Goal: Check status

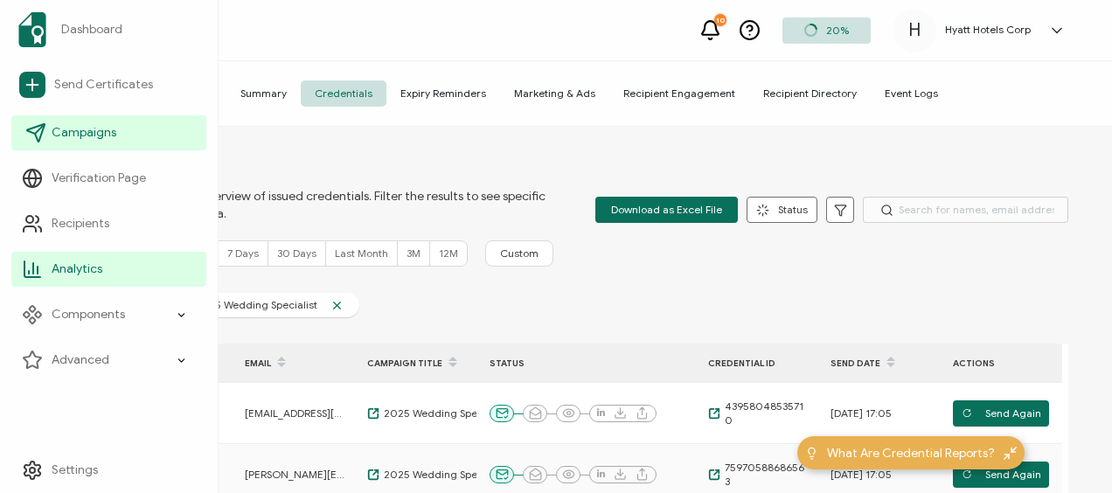
scroll to position [306, 0]
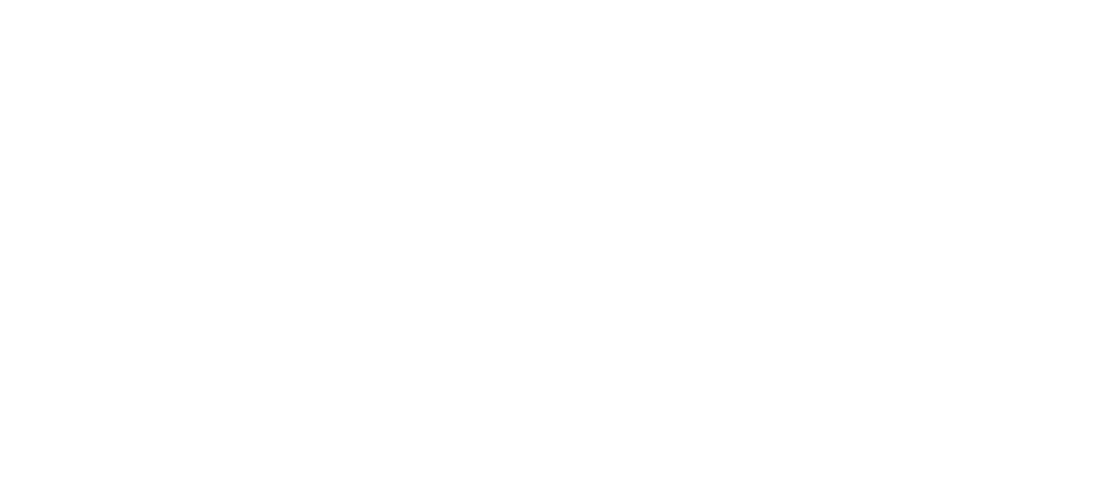
scroll to position [719, 0]
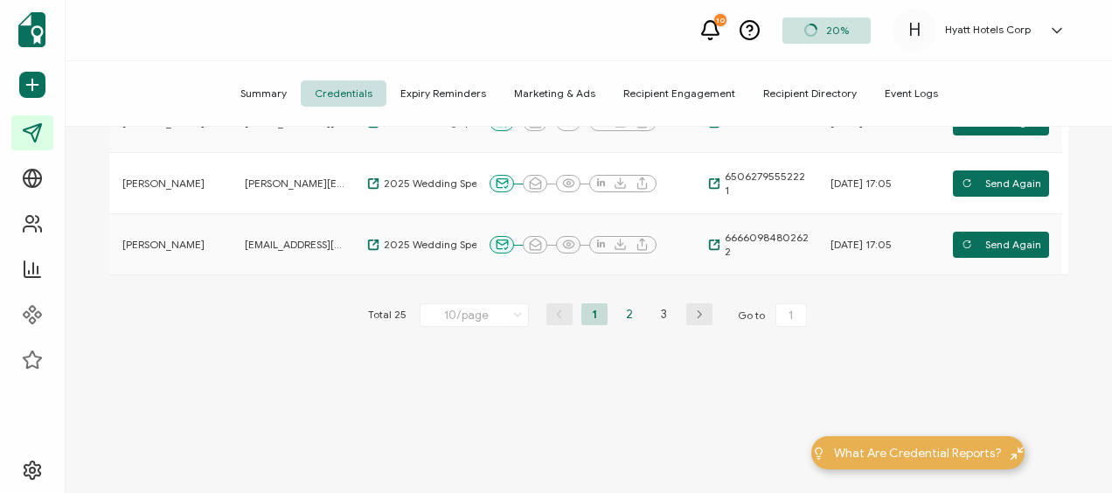
click at [623, 321] on li "2" at bounding box center [629, 314] width 26 height 22
click at [659, 309] on li "3" at bounding box center [664, 314] width 26 height 22
type input "3"
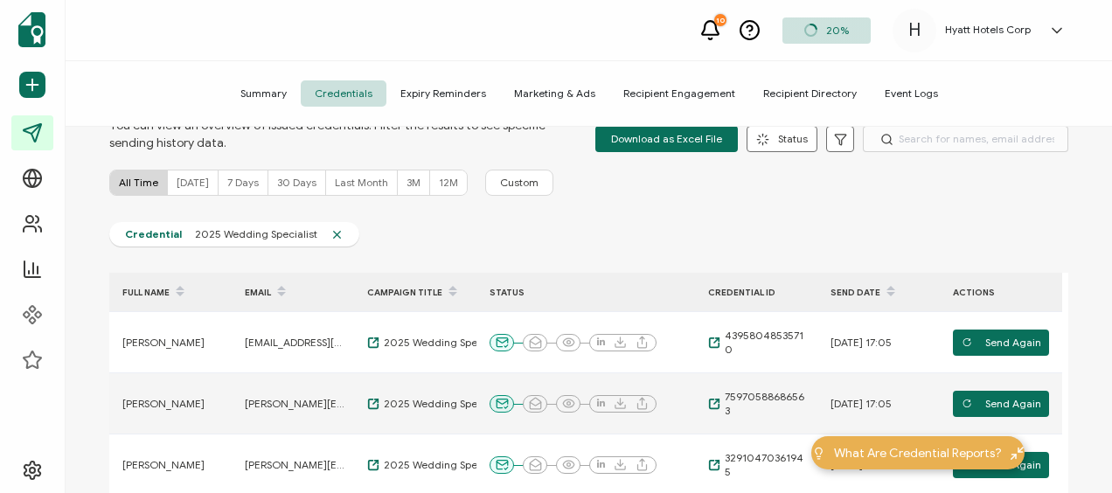
scroll to position [0, 0]
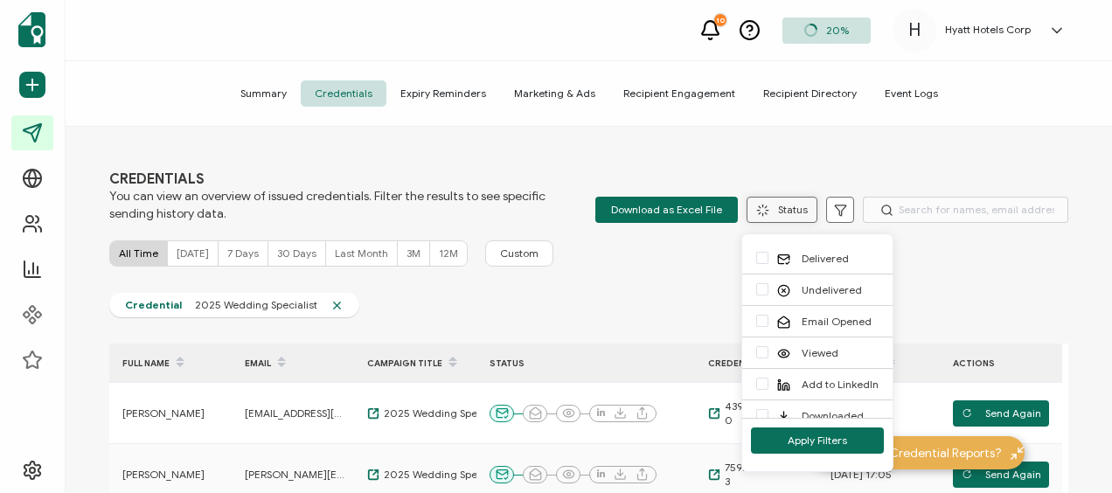
click at [778, 210] on button "Status" at bounding box center [781, 210] width 71 height 26
drag, startPoint x: 833, startPoint y: 315, endPoint x: 809, endPoint y: 275, distance: 45.9
click at [831, 313] on span "Email Opened" at bounding box center [819, 321] width 103 height 17
click at [768, 315] on input "Email Opened" at bounding box center [768, 315] width 0 height 0
